Goal: Find specific page/section: Find specific page/section

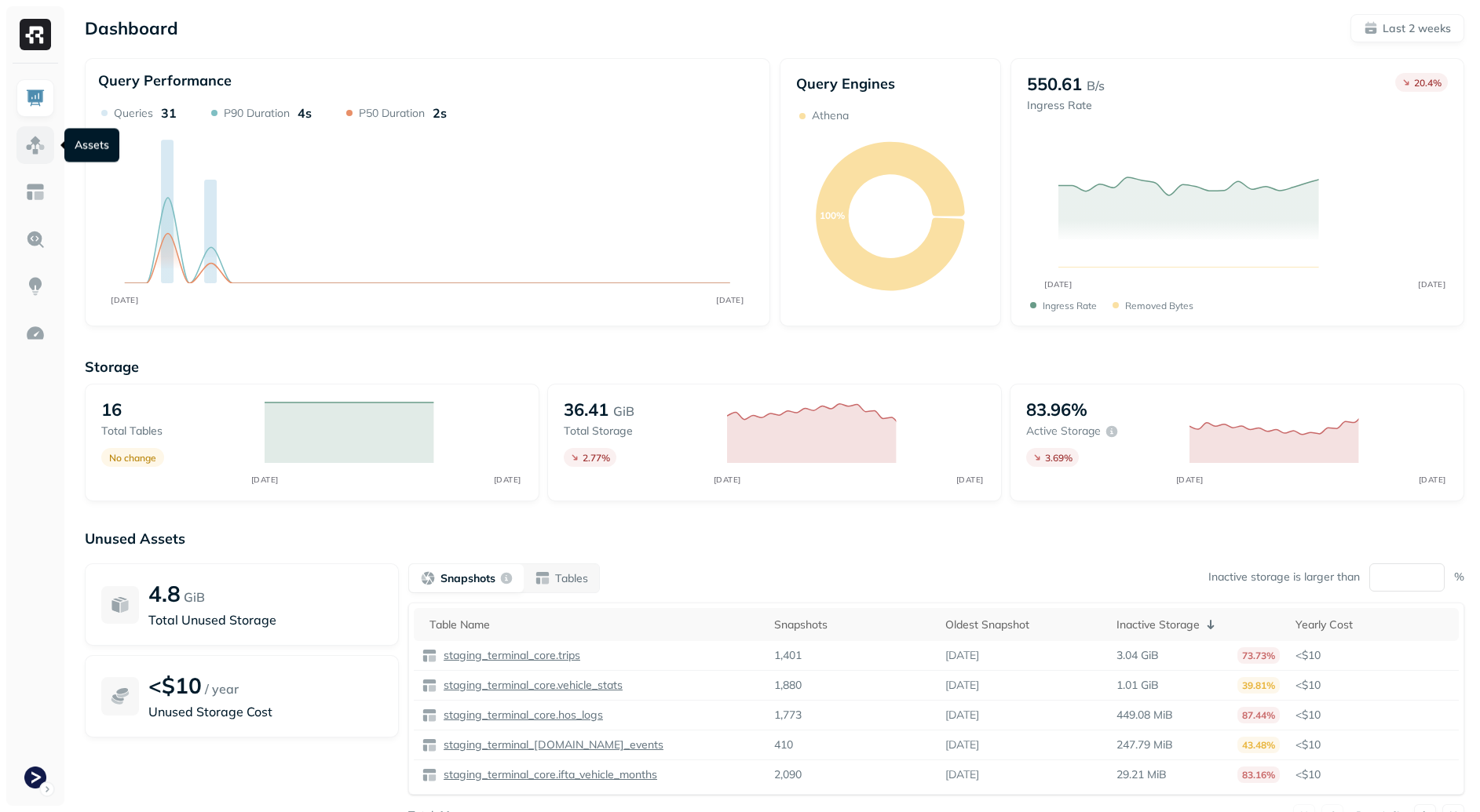
click at [35, 138] on img at bounding box center [35, 145] width 20 height 20
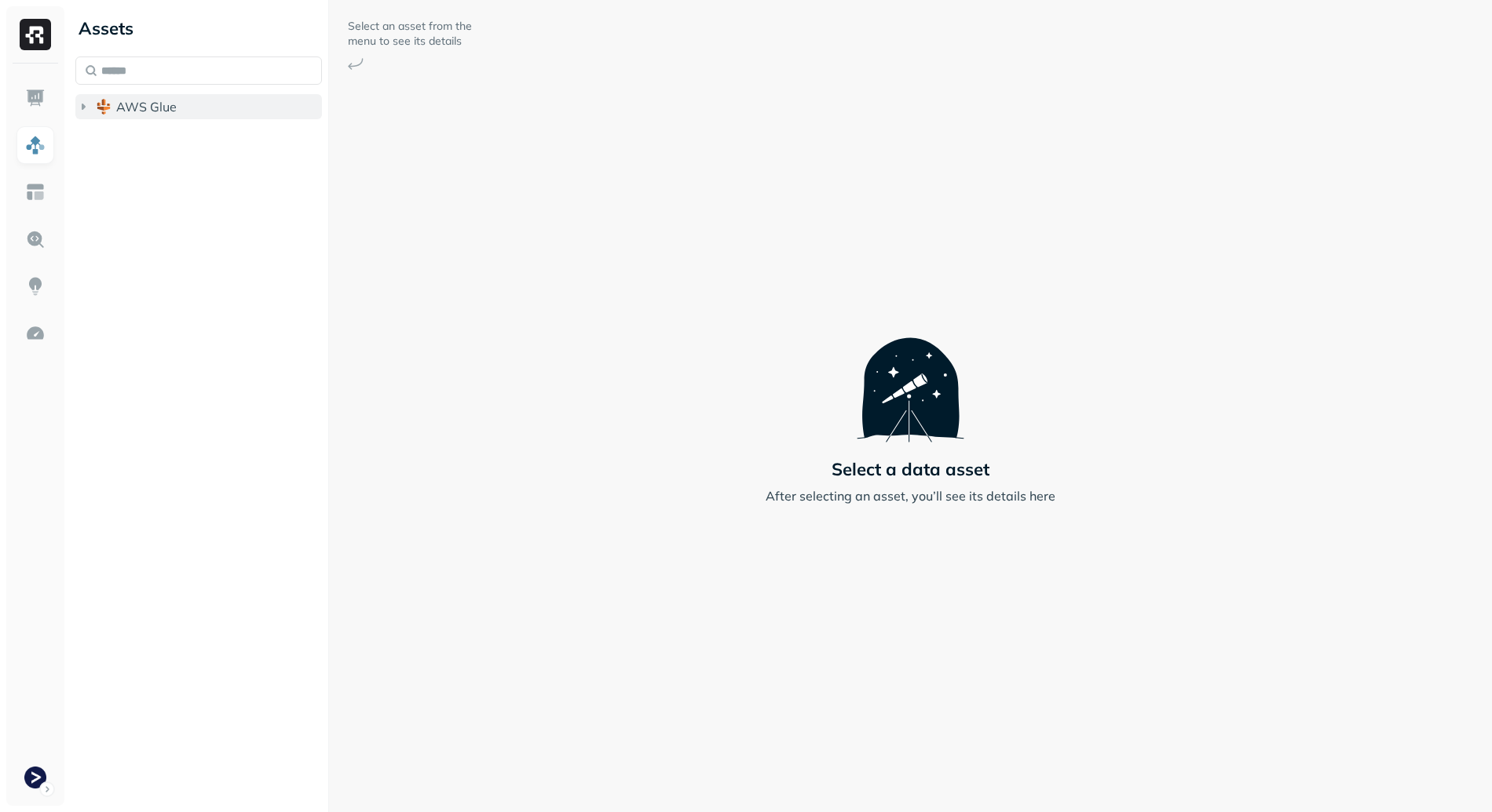
click at [163, 94] on button "AWS Glue" at bounding box center [199, 107] width 247 height 25
click at [201, 131] on span "staging_terminal_core" at bounding box center [197, 136] width 131 height 15
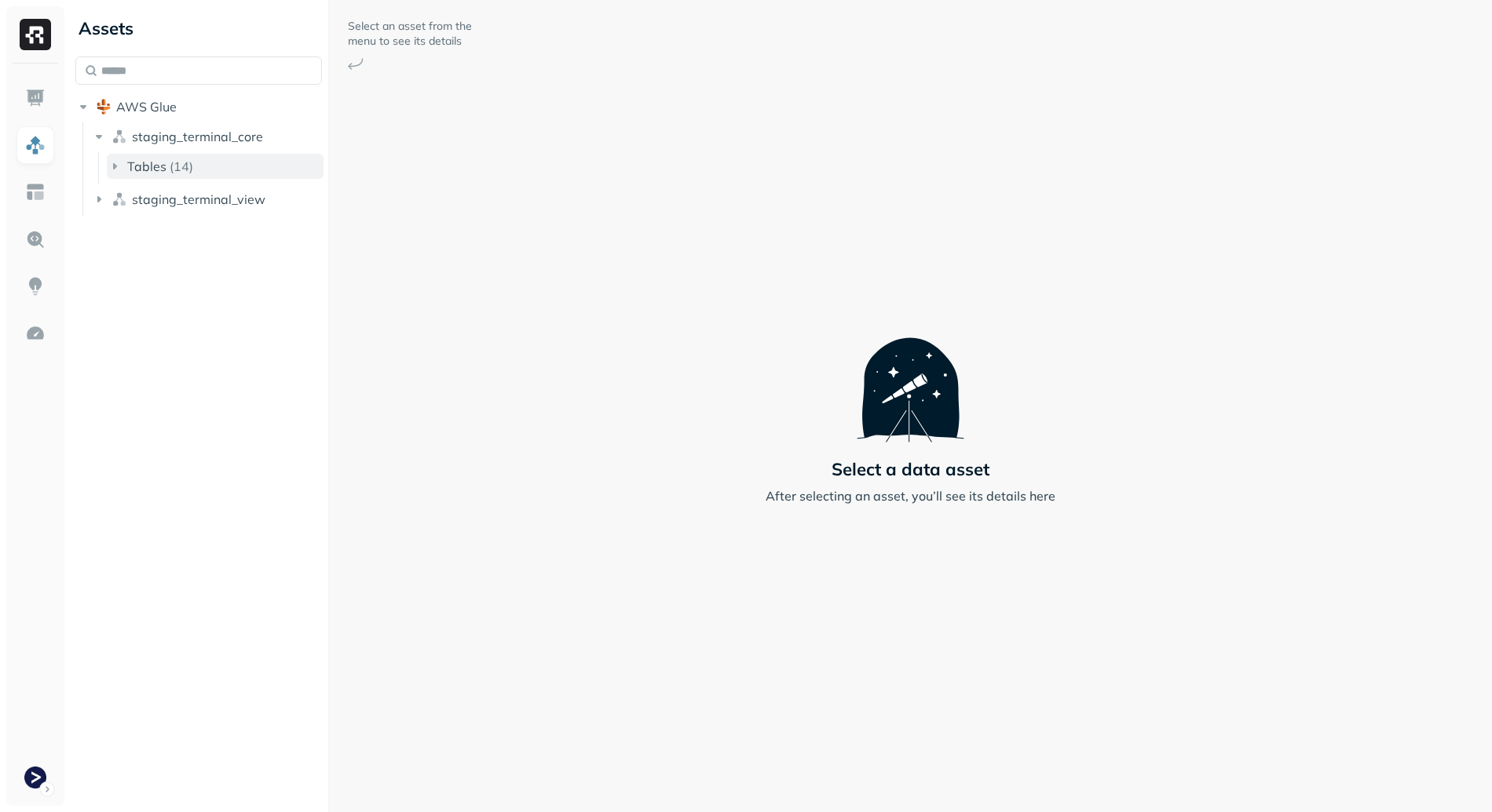
click at [218, 160] on button "Tables ( 14 )" at bounding box center [215, 166] width 217 height 25
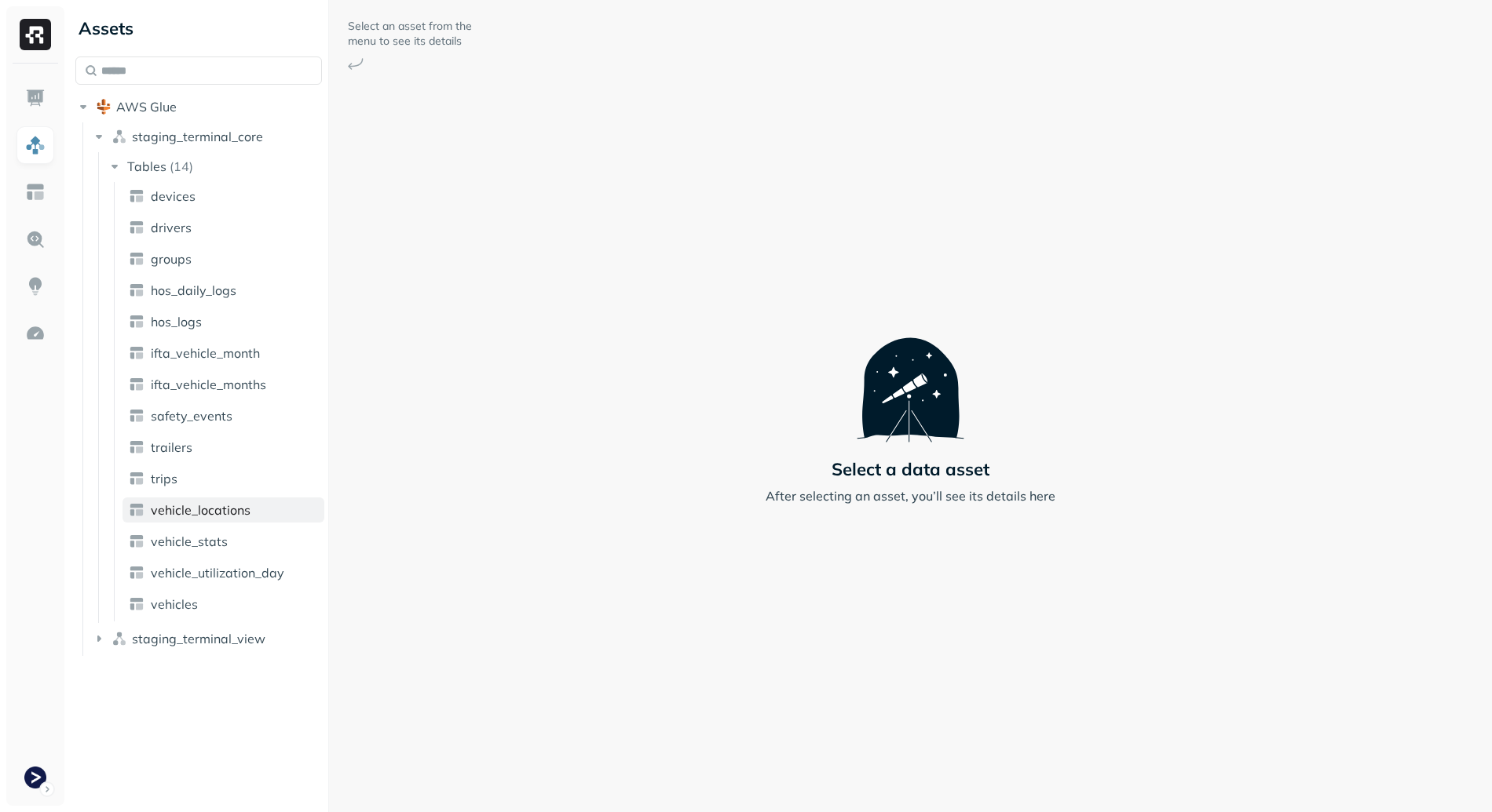
click at [222, 508] on span "vehicle_locations" at bounding box center [200, 510] width 99 height 15
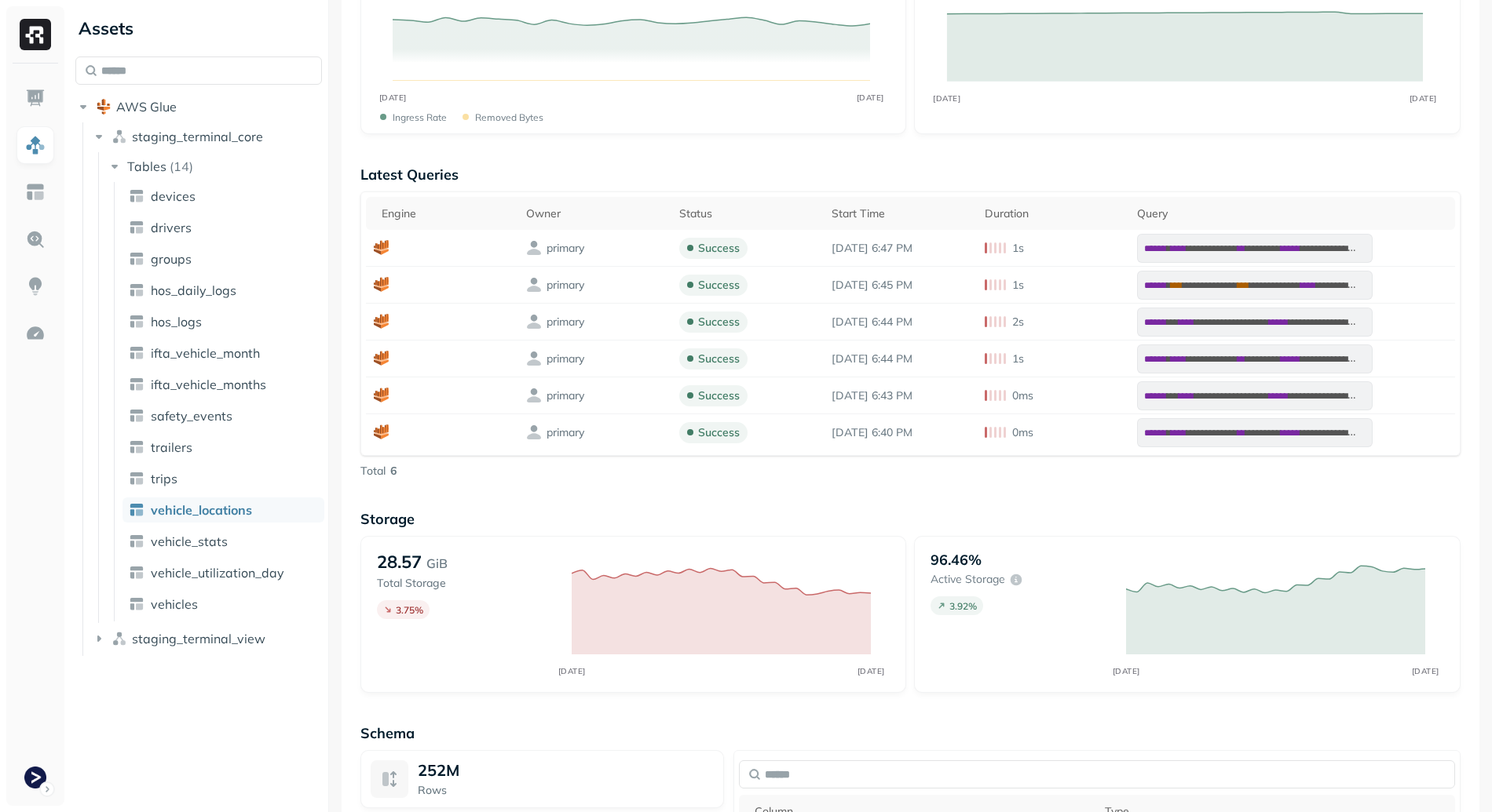
scroll to position [1156, 0]
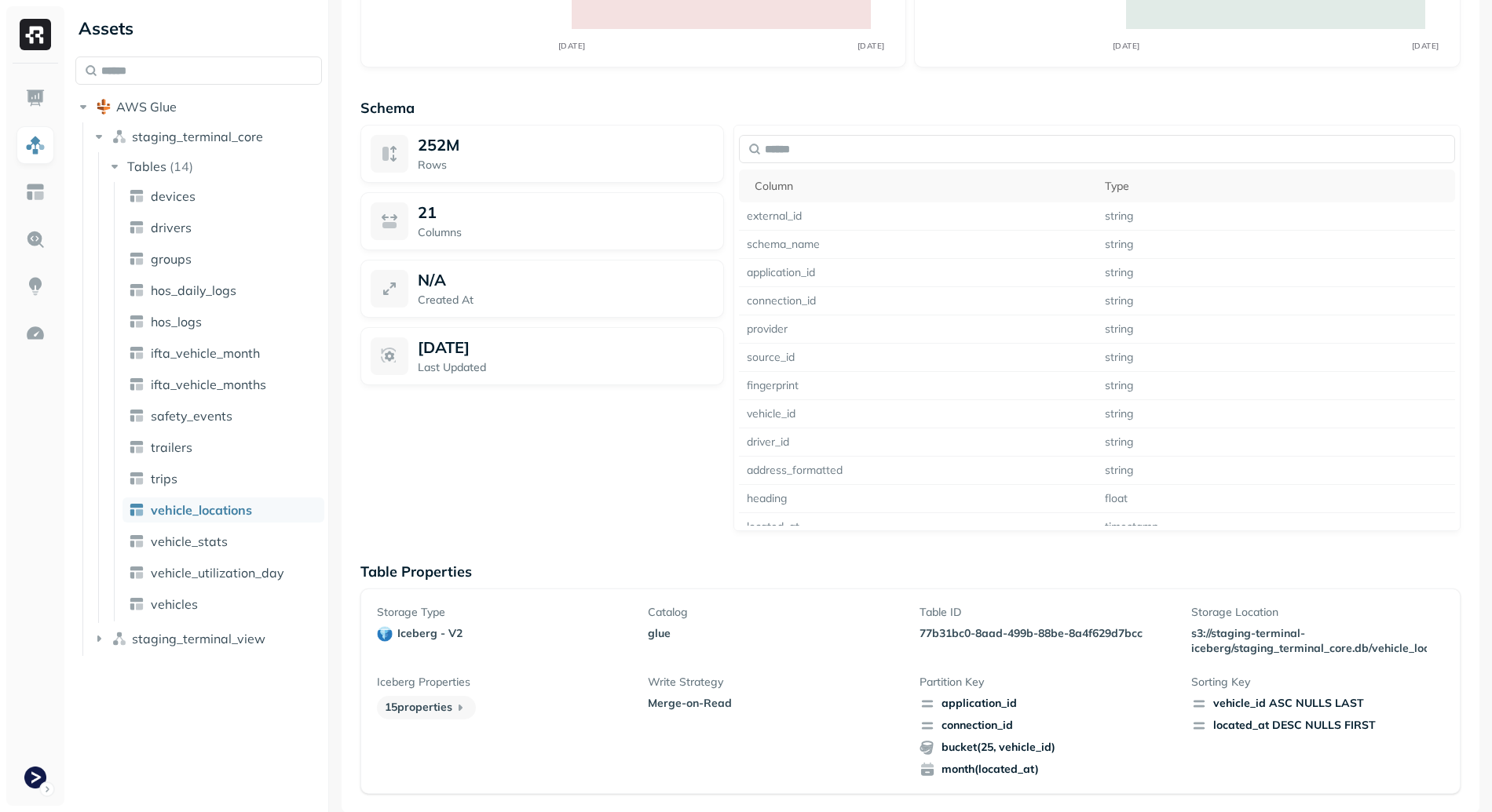
click at [927, 630] on p "77b31bc0-8aad-499b-88be-8a4f629d7bcc" at bounding box center [1045, 634] width 253 height 15
drag, startPoint x: 948, startPoint y: 630, endPoint x: 1089, endPoint y: 633, distance: 141.0
click at [1089, 633] on p "77b31bc0-8aad-499b-88be-8a4f629d7bcc" at bounding box center [1045, 634] width 253 height 15
copy p "77b31bc0-8aad-499b-88be-8a4f629d7bcc"
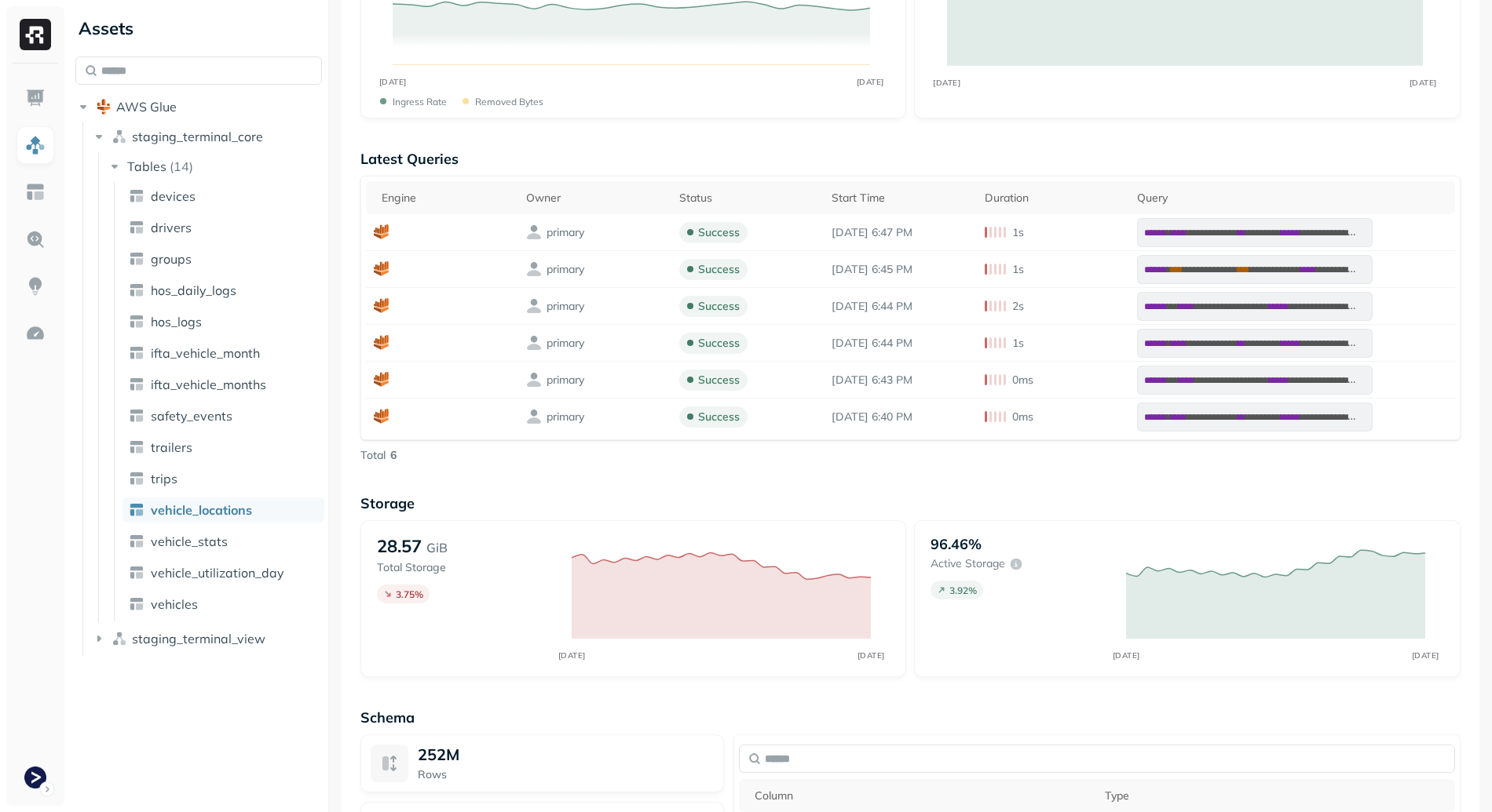
scroll to position [983, 0]
